Goal: Communication & Community: Share content

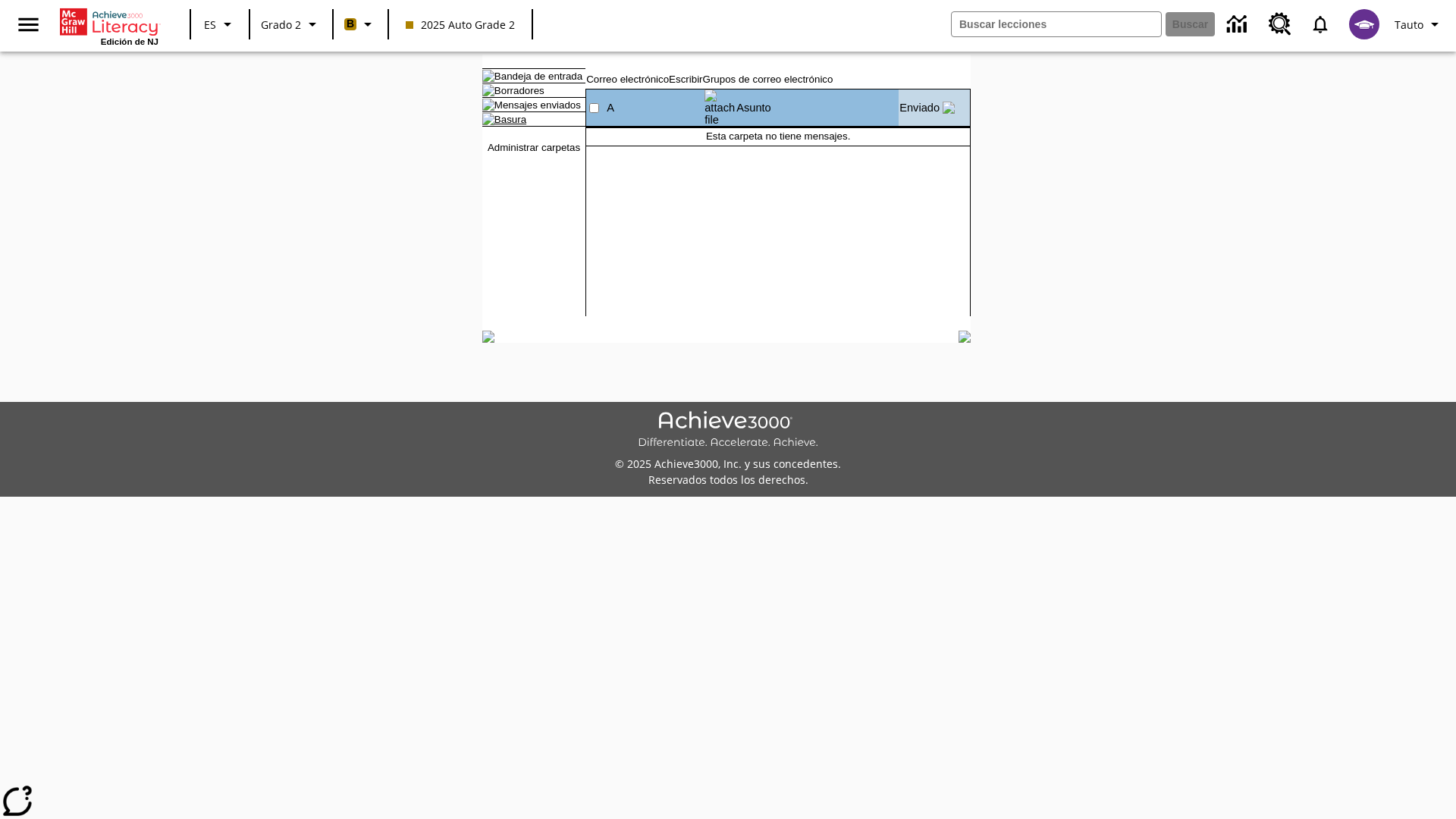
click at [497, 125] on link "Basura" at bounding box center [511, 119] width 32 height 12
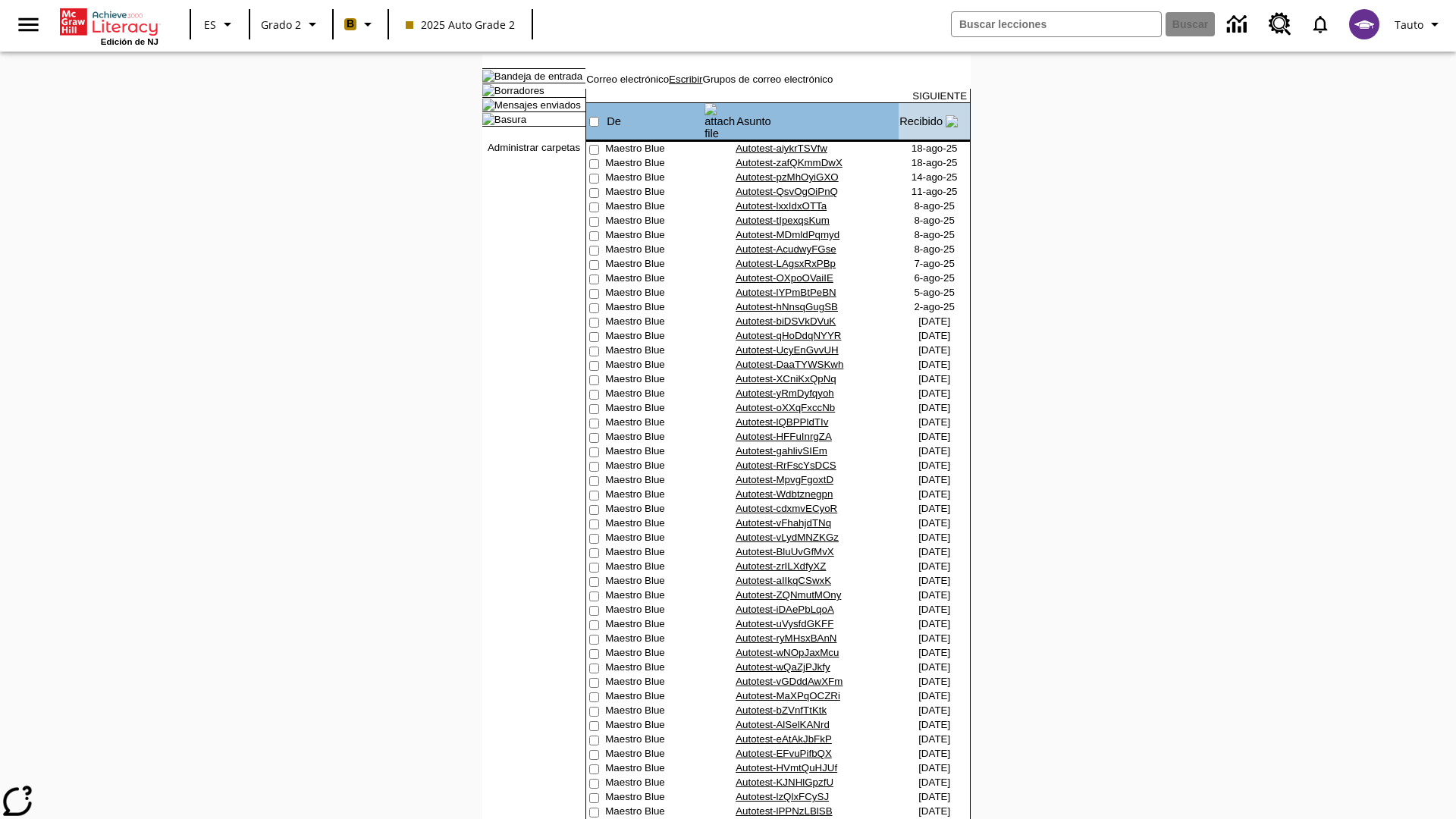
click at [702, 85] on link "Escribir" at bounding box center [685, 79] width 33 height 12
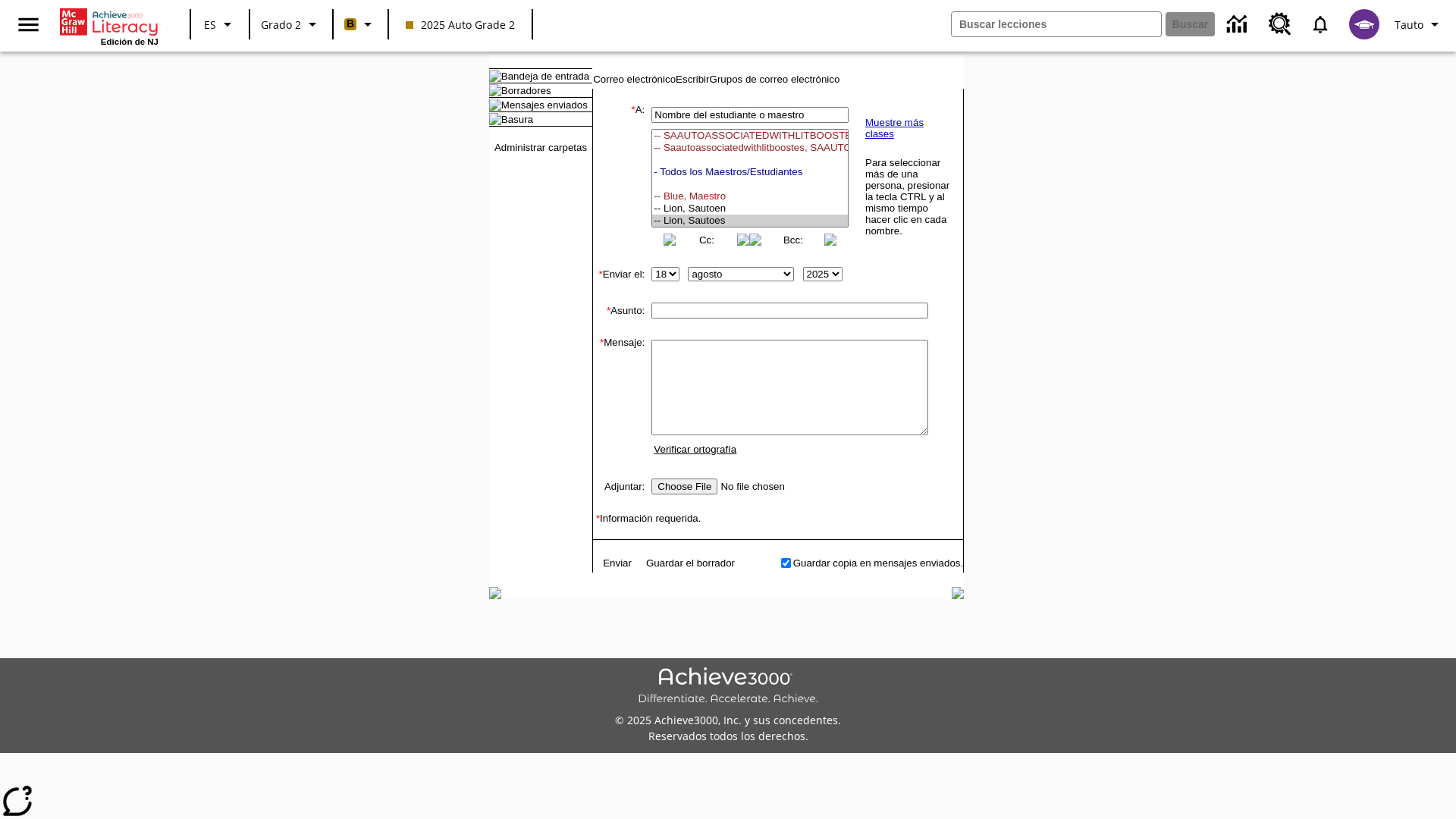
select select "U,21437111,1"
type input "Autotest-rGGpMCskaJ"
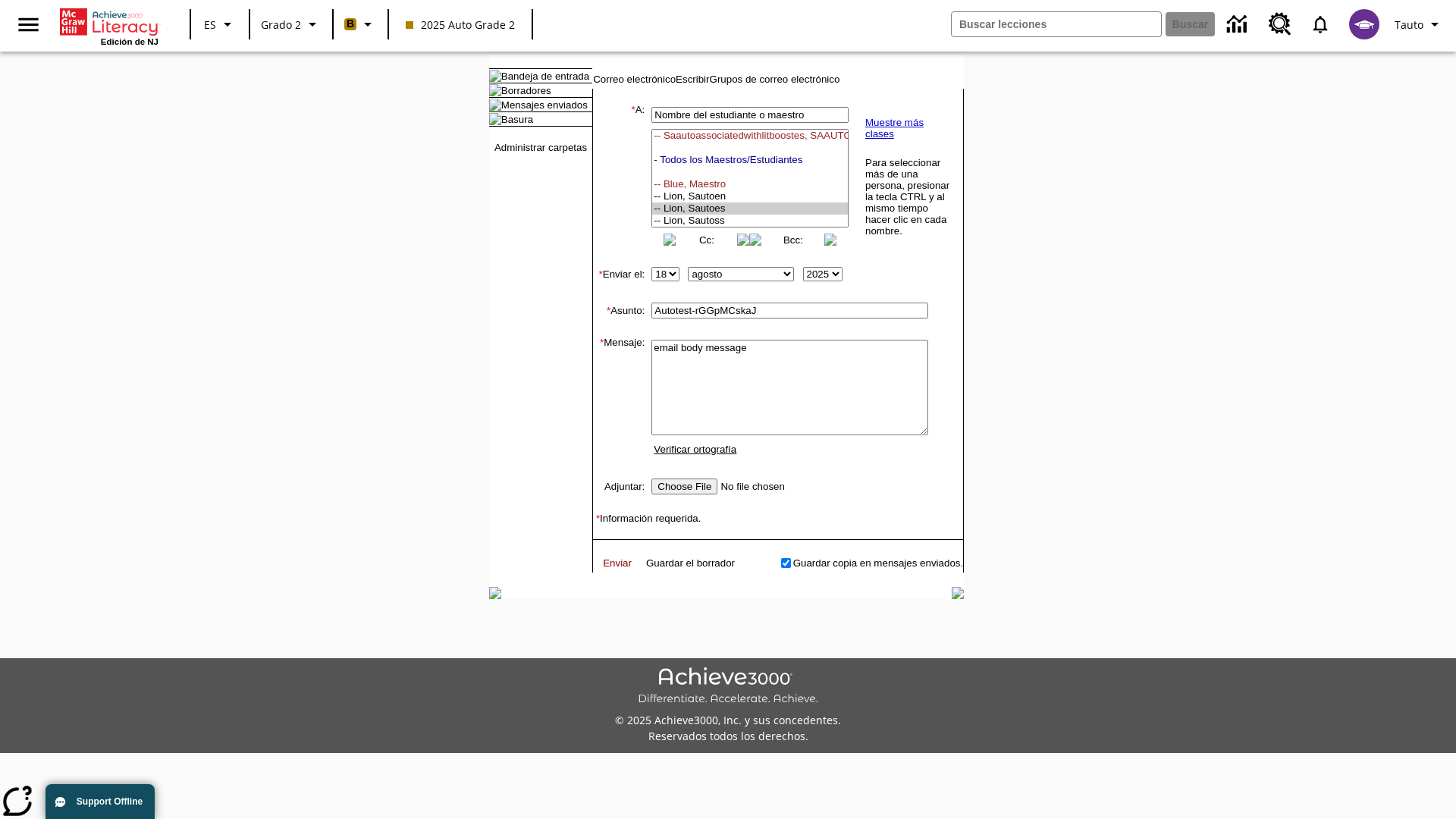
type textarea "email body message"
click at [609, 569] on link "Enviar" at bounding box center [617, 563] width 29 height 12
